Goal: Information Seeking & Learning: Compare options

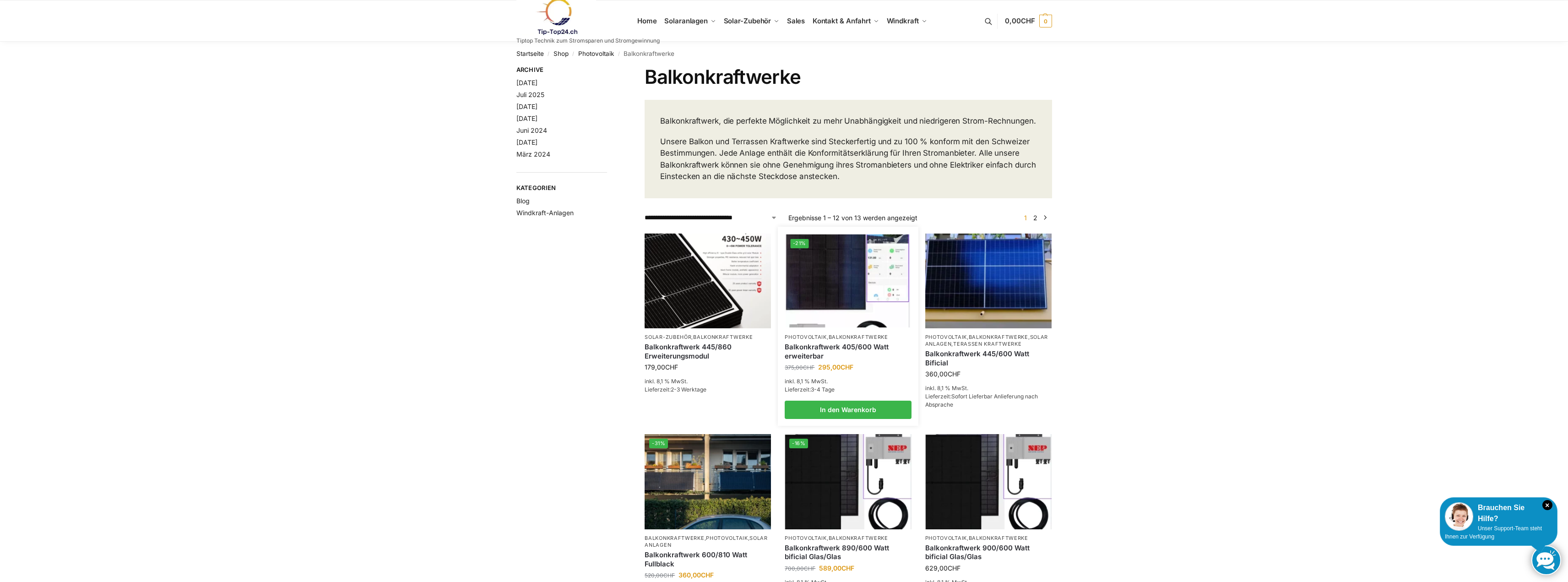
click at [840, 310] on img at bounding box center [848, 280] width 124 height 93
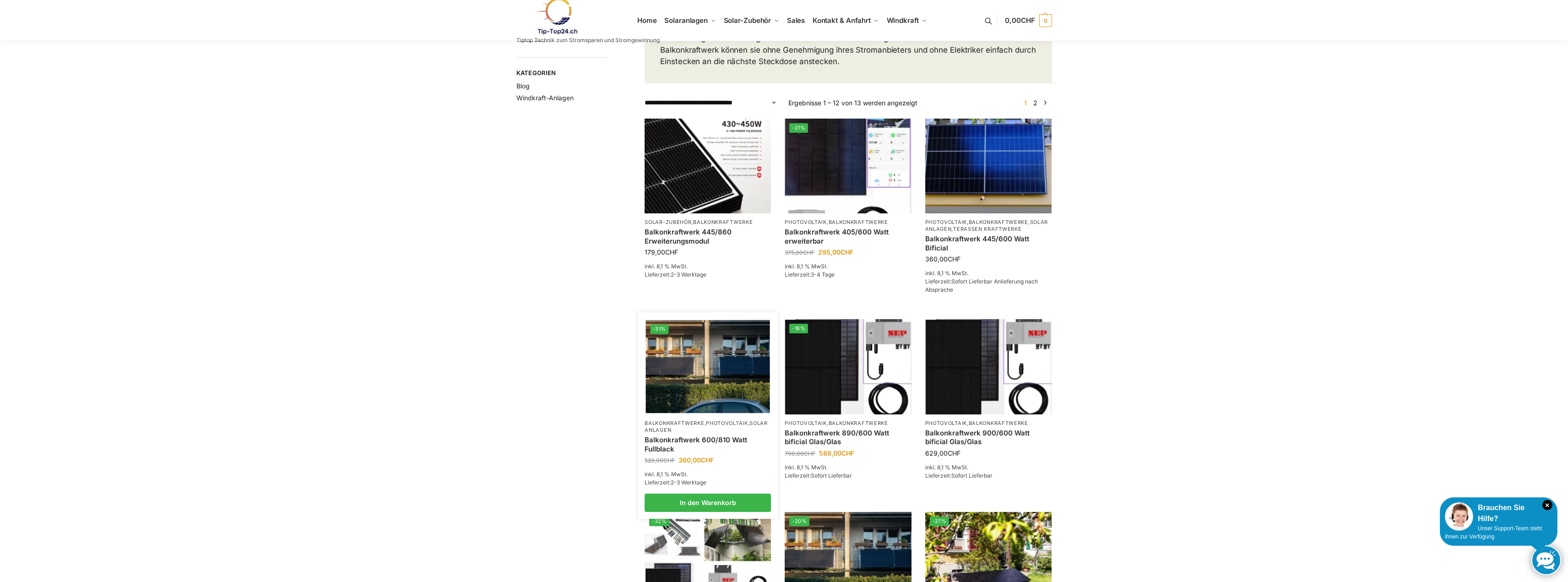
scroll to position [138, 0]
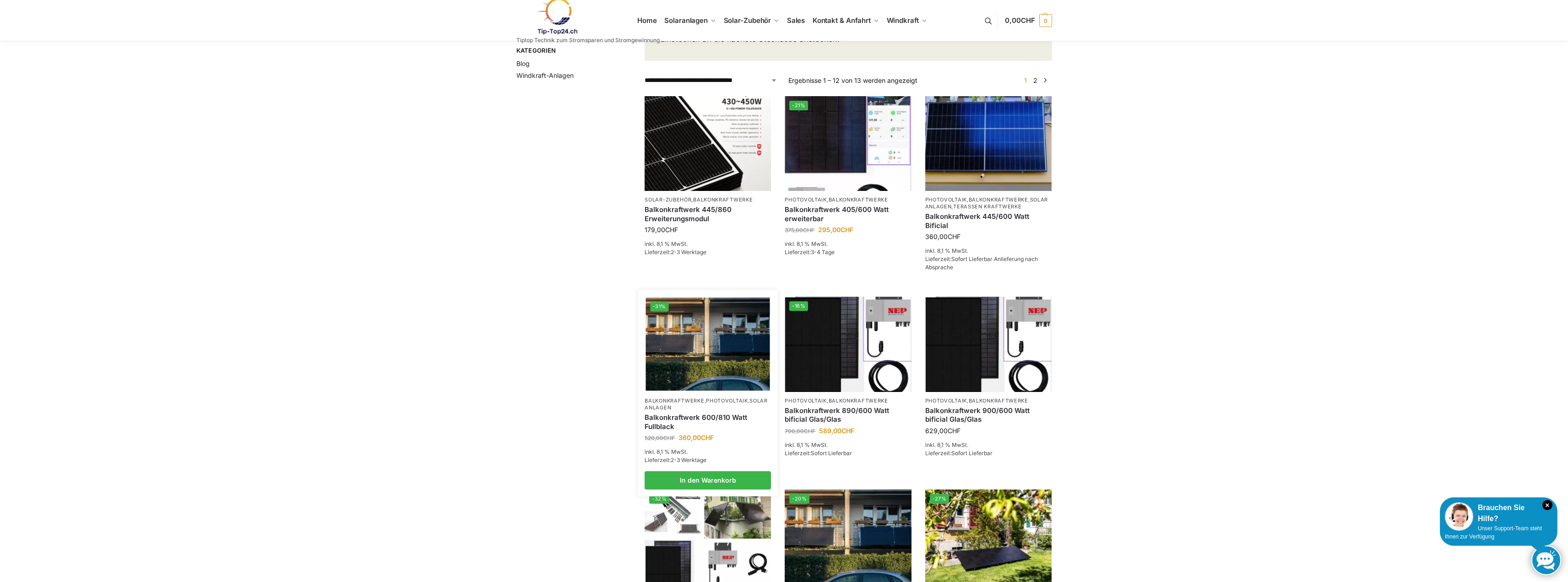
click at [693, 404] on link "Balkonkraftwerke" at bounding box center [674, 401] width 60 height 7
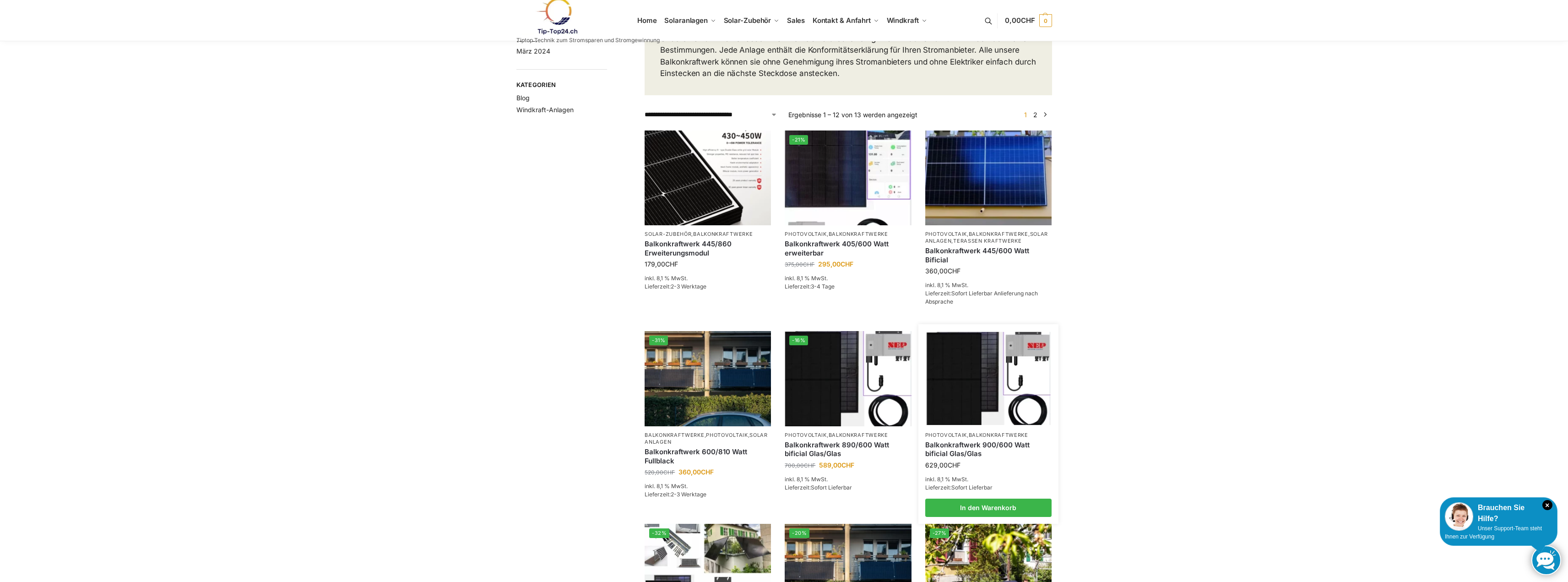
scroll to position [138, 0]
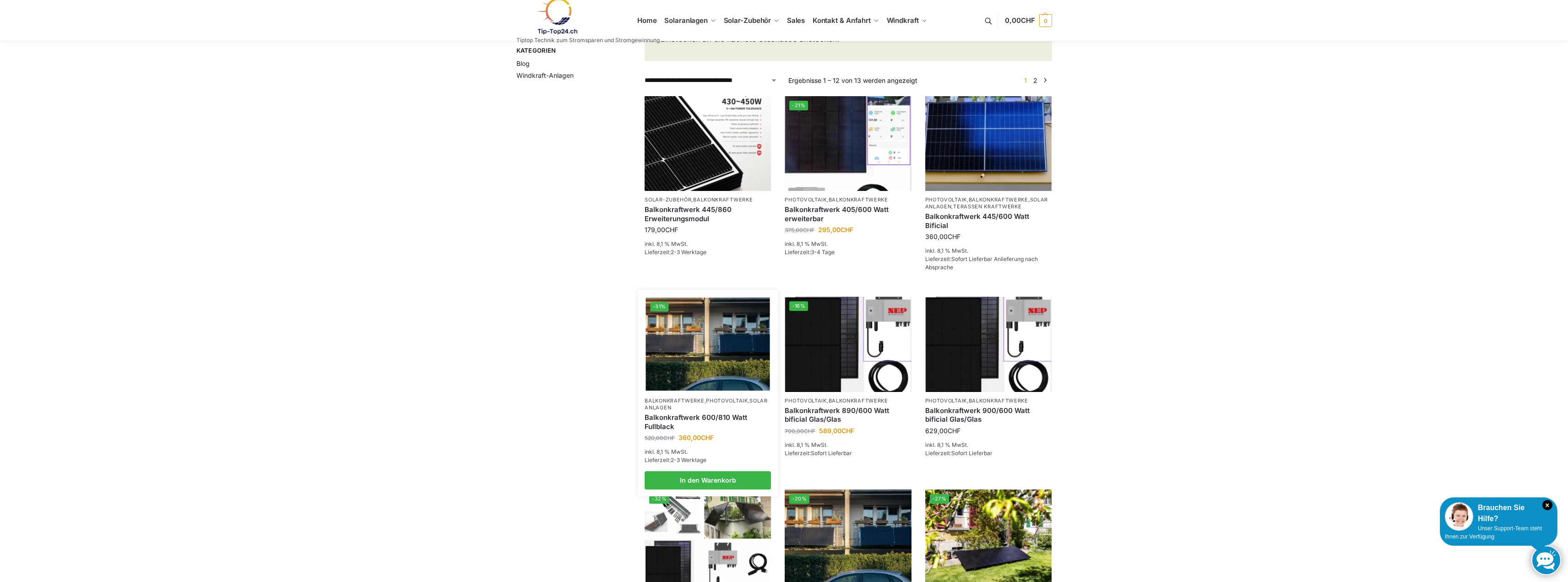
click at [679, 391] on img at bounding box center [708, 344] width 124 height 93
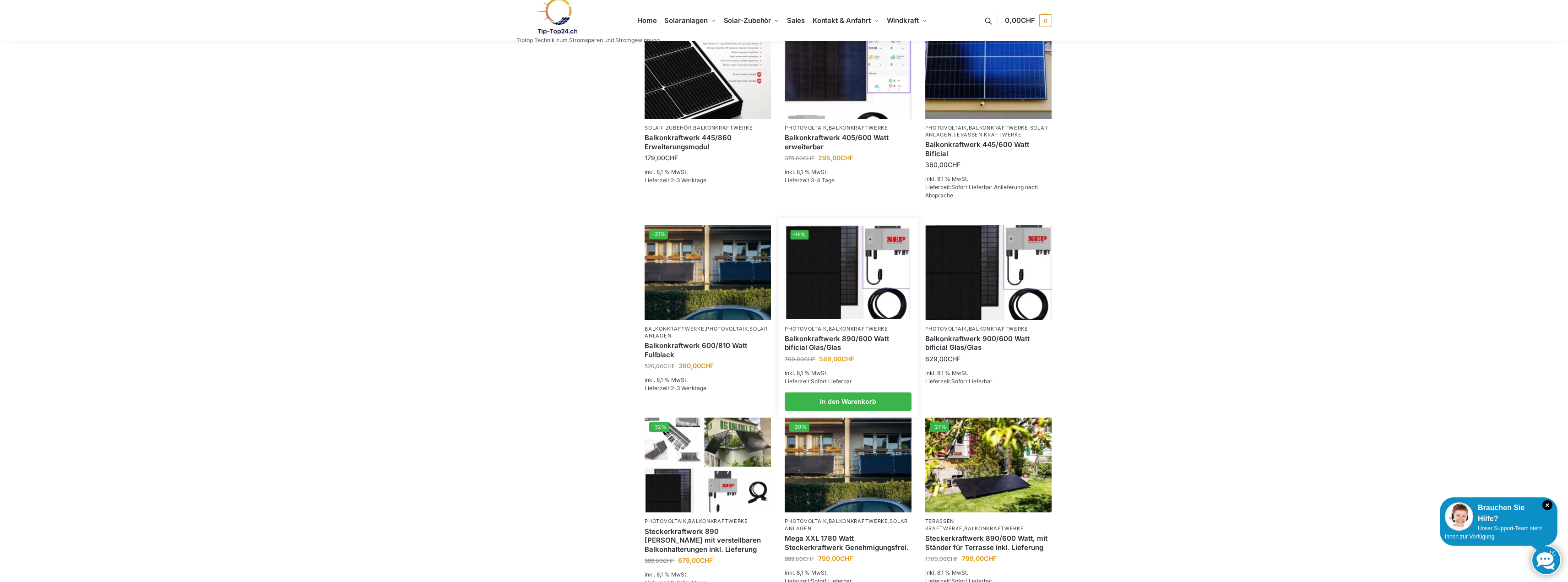
scroll to position [229, 0]
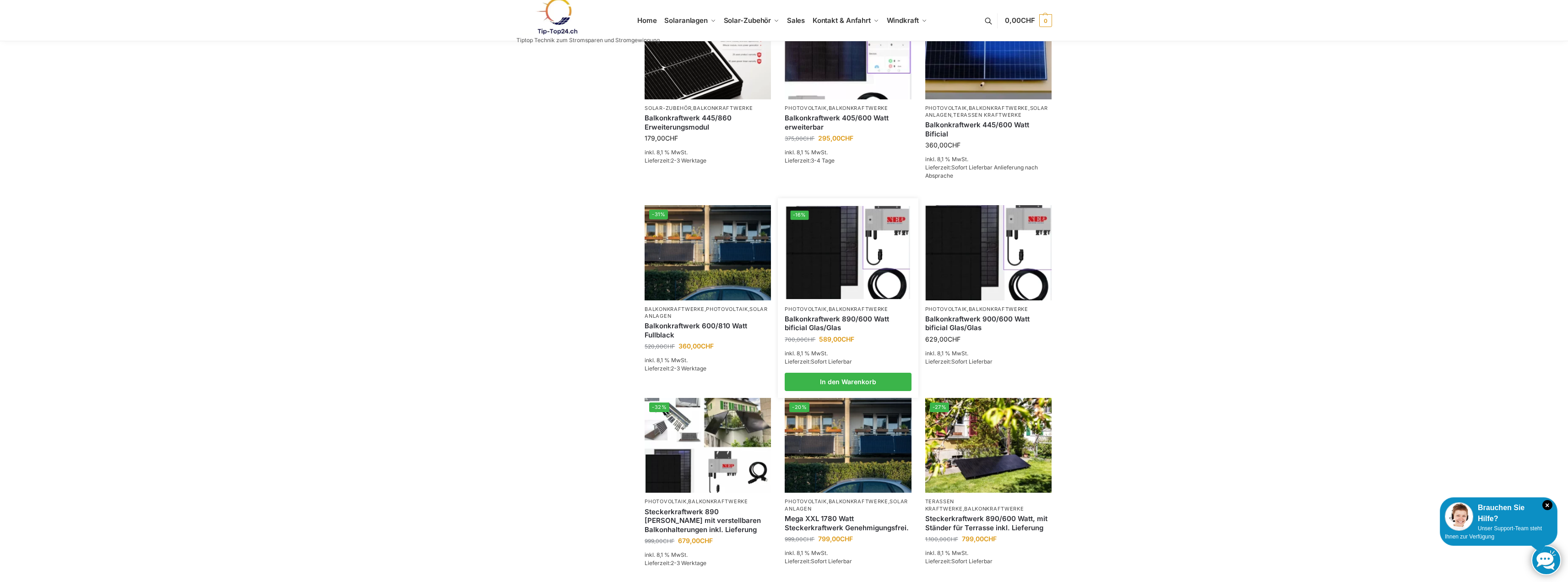
click at [835, 329] on link "Balkonkraftwerk 890/600 Watt bificial Glas/Glas" at bounding box center [848, 323] width 127 height 18
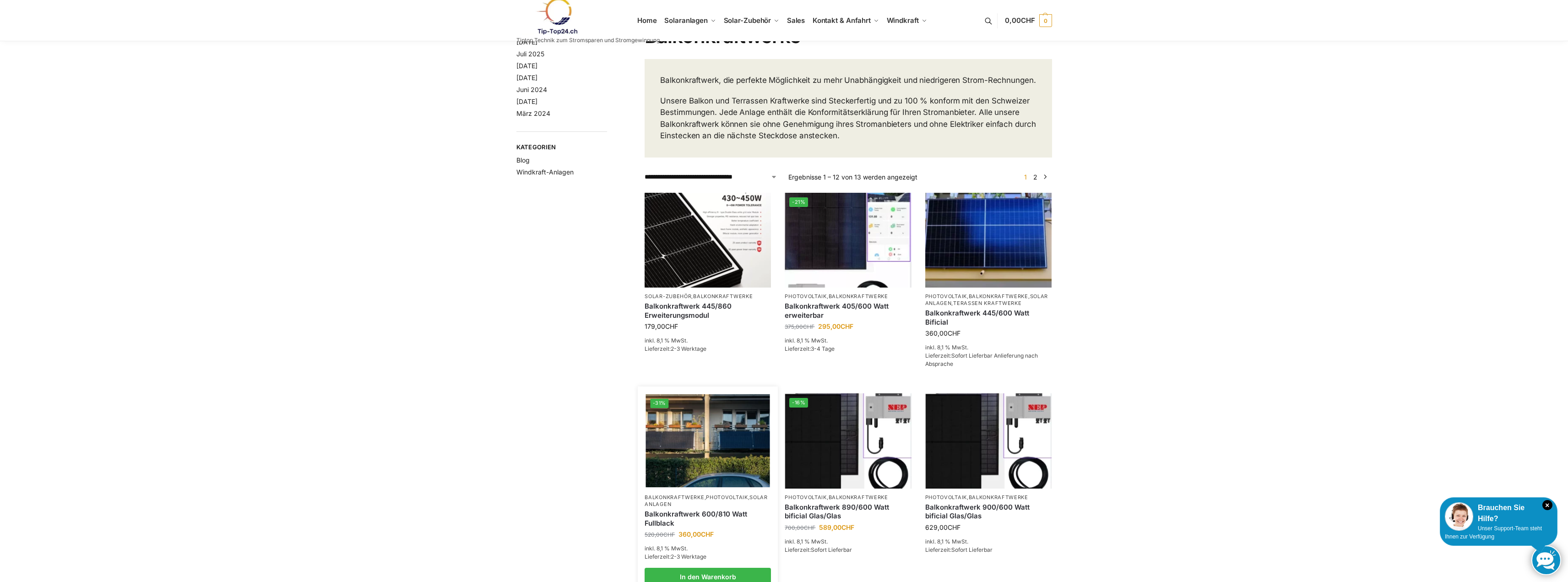
scroll to position [0, 0]
